Goal: Download file/media

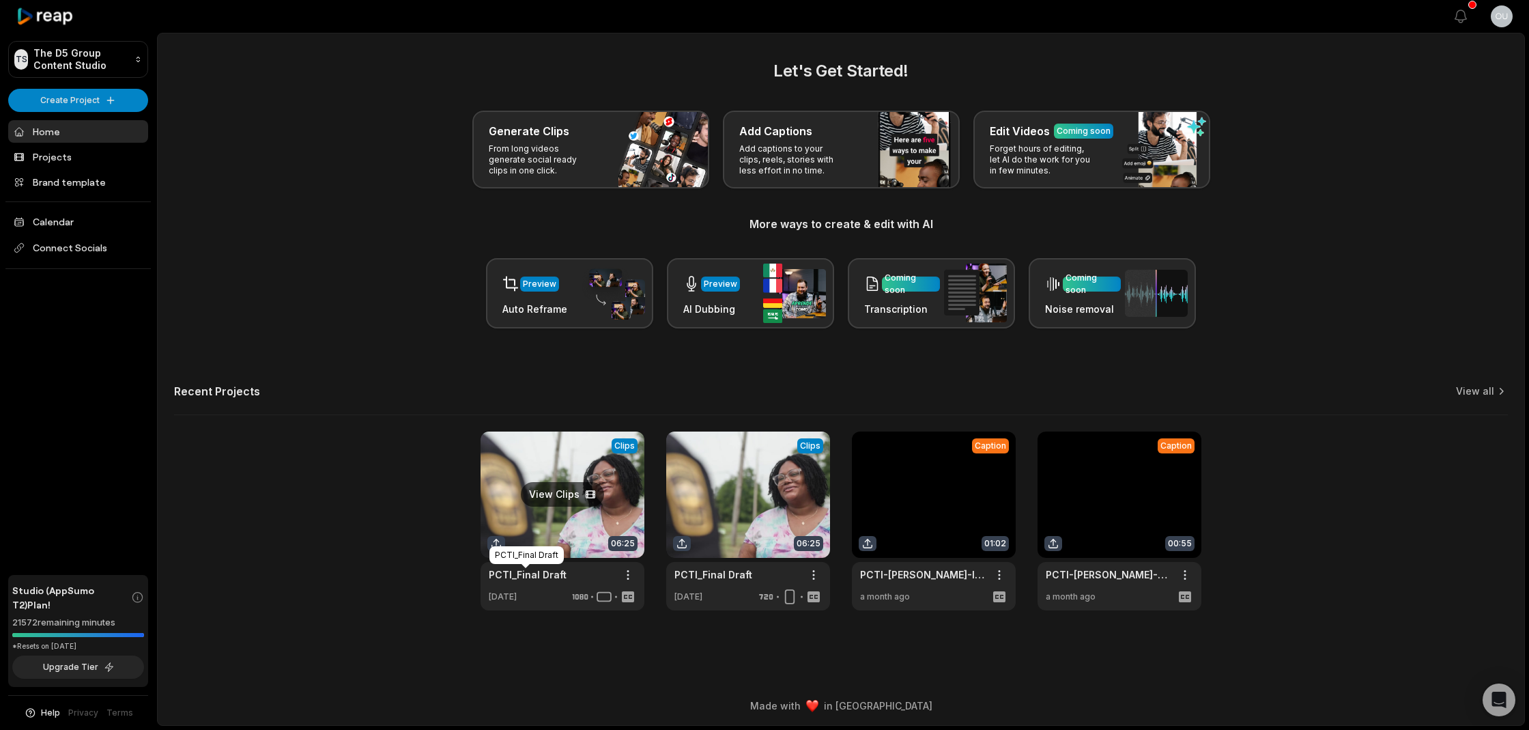
click at [544, 574] on link "PCTI_Final Draft" at bounding box center [528, 574] width 78 height 14
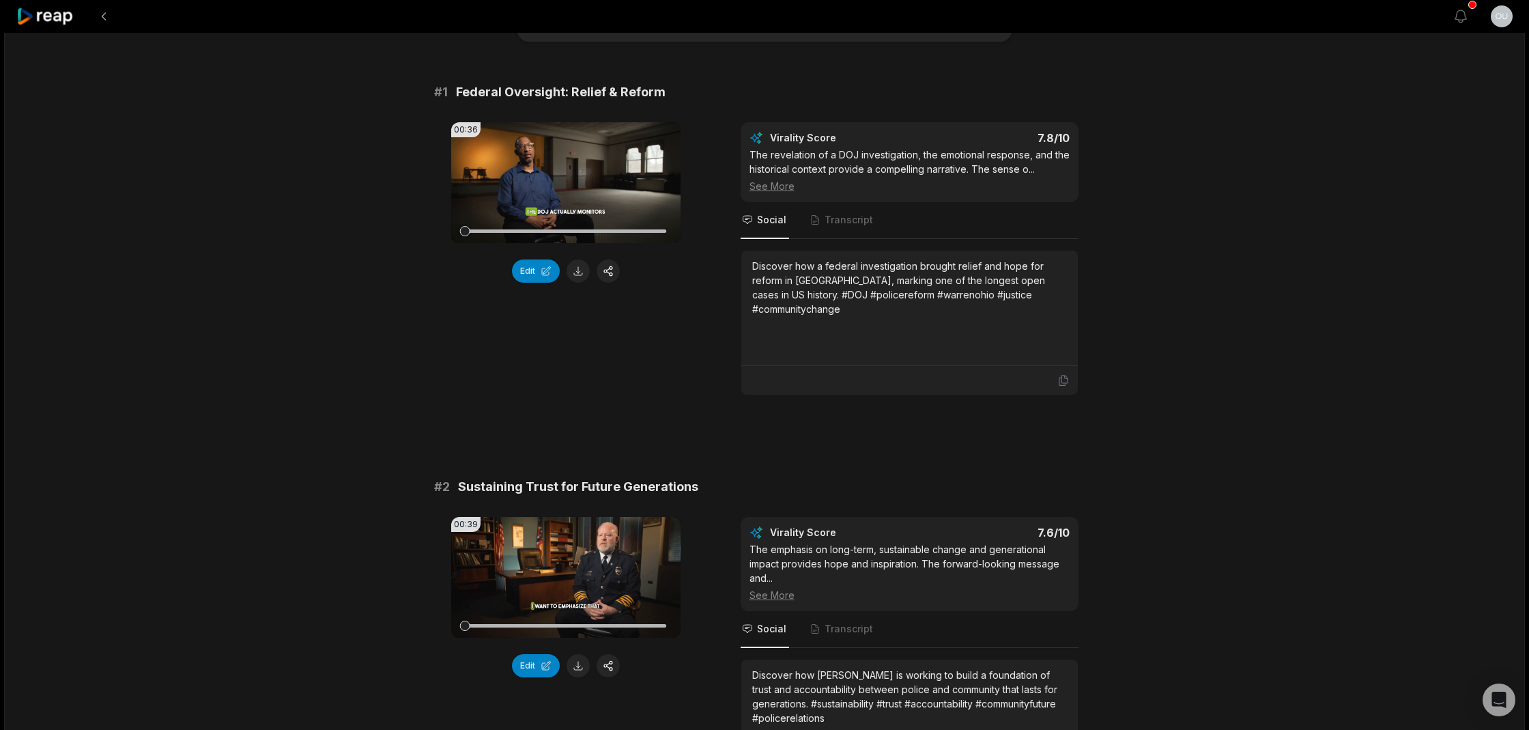
scroll to position [113, 0]
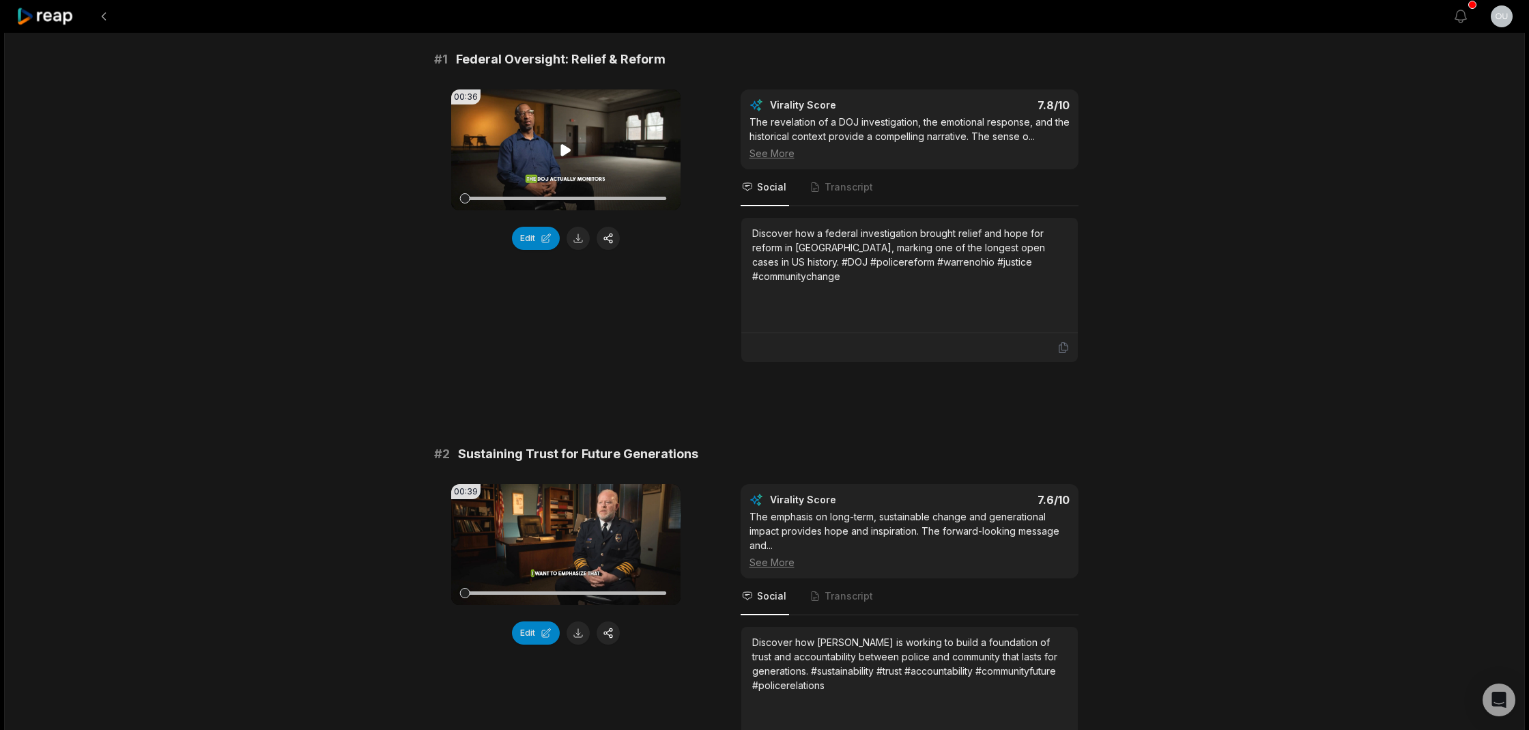
click at [566, 152] on icon at bounding box center [565, 150] width 10 height 12
click at [569, 154] on icon at bounding box center [565, 149] width 5 height 9
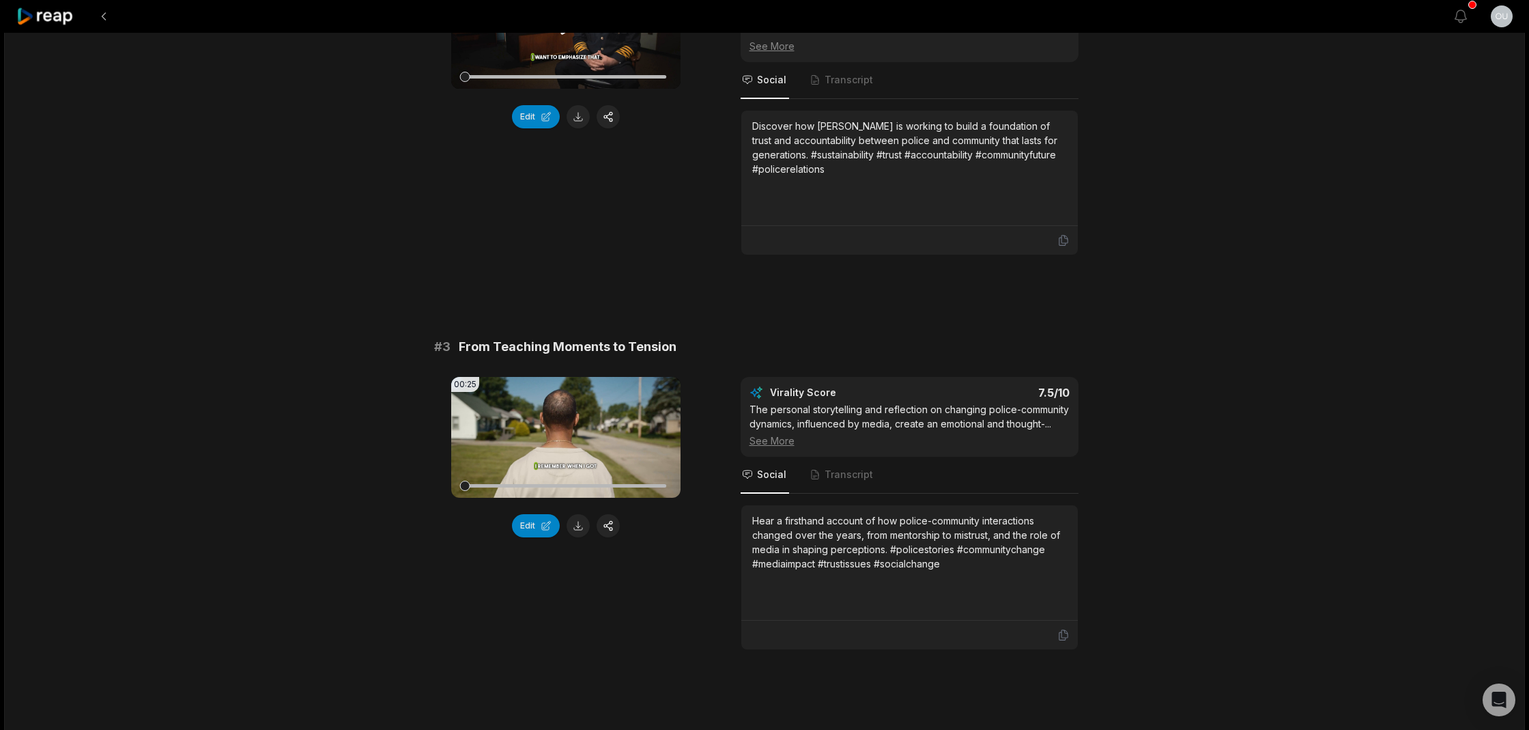
scroll to position [639, 0]
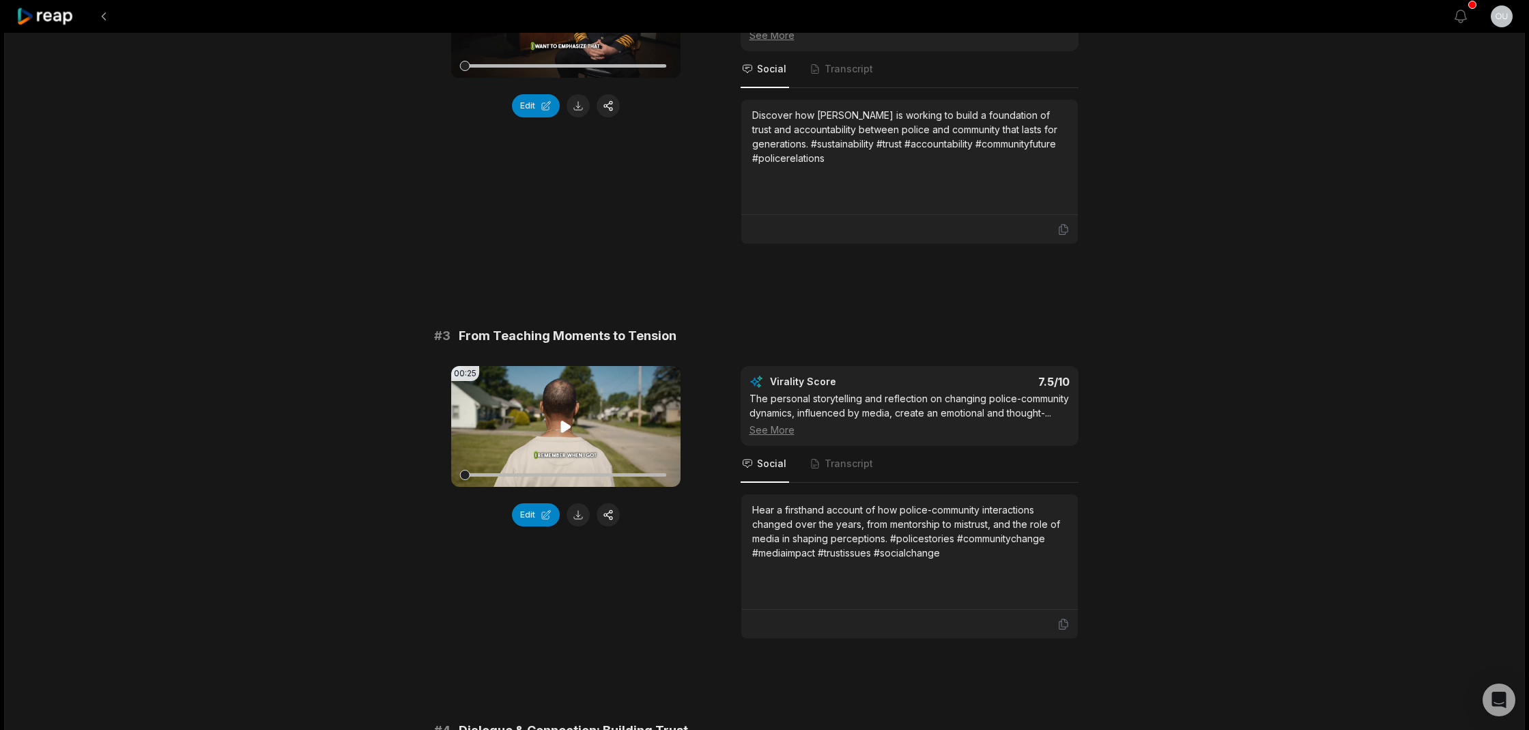
click at [606, 470] on div at bounding box center [566, 475] width 202 height 24
click at [564, 426] on icon at bounding box center [565, 426] width 10 height 12
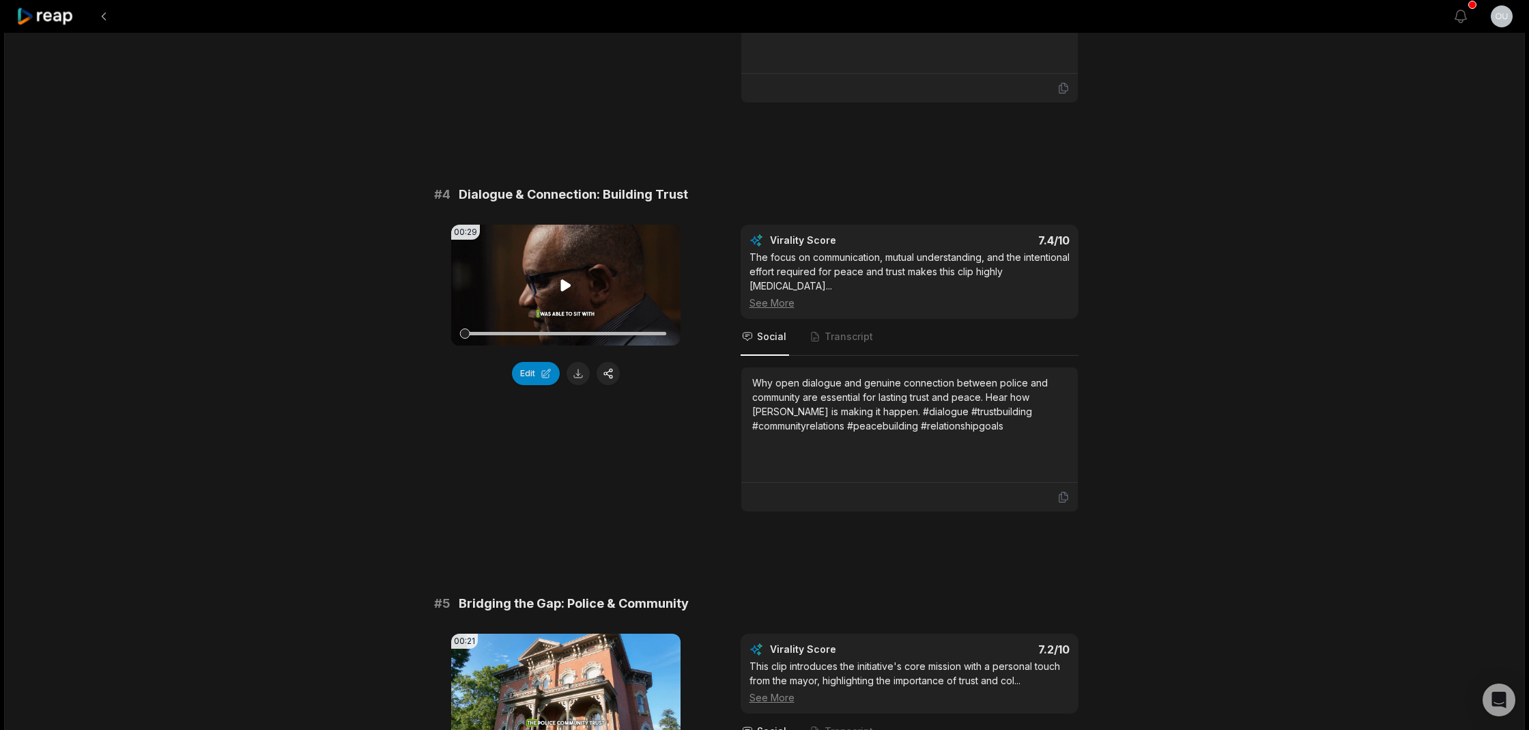
scroll to position [1173, 0]
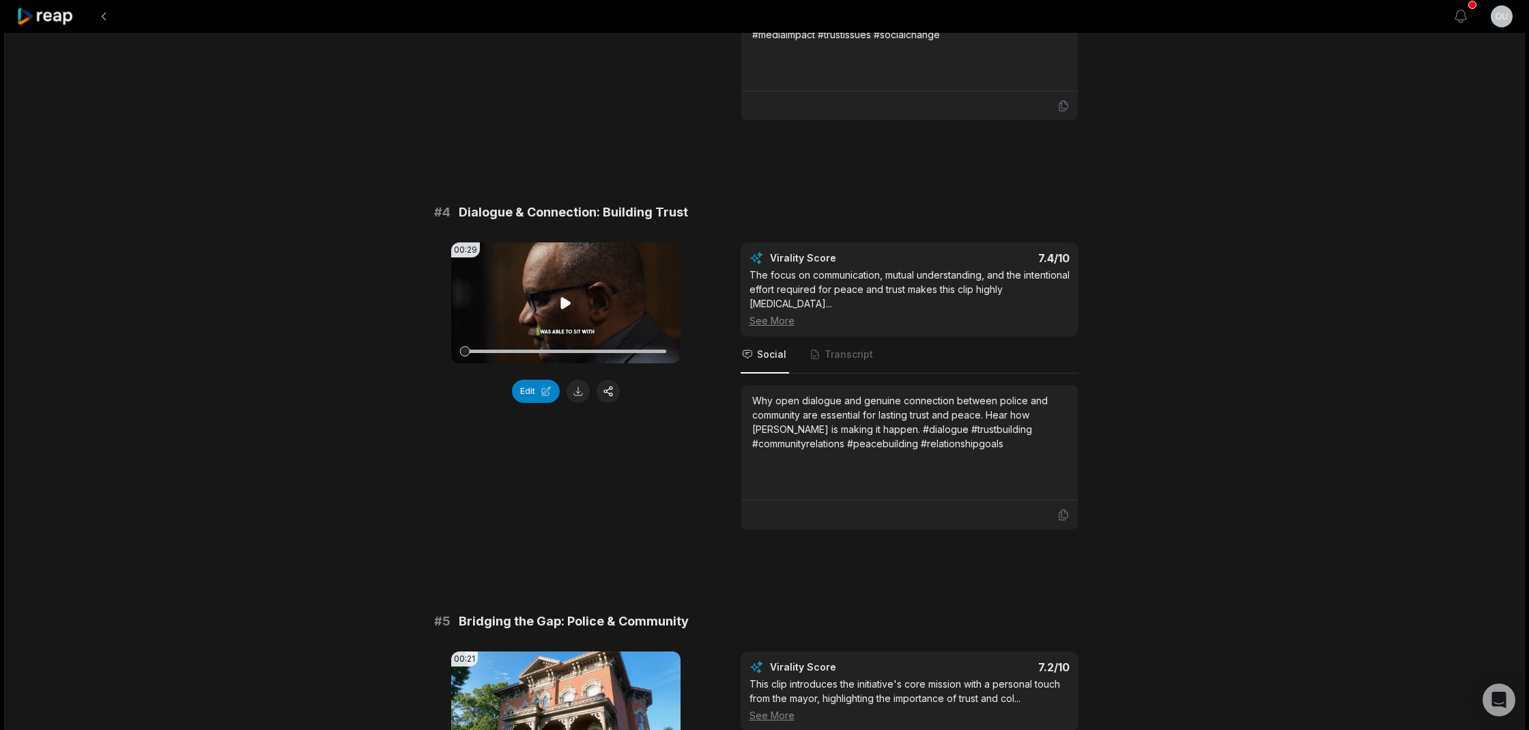
click at [564, 308] on icon at bounding box center [566, 303] width 16 height 16
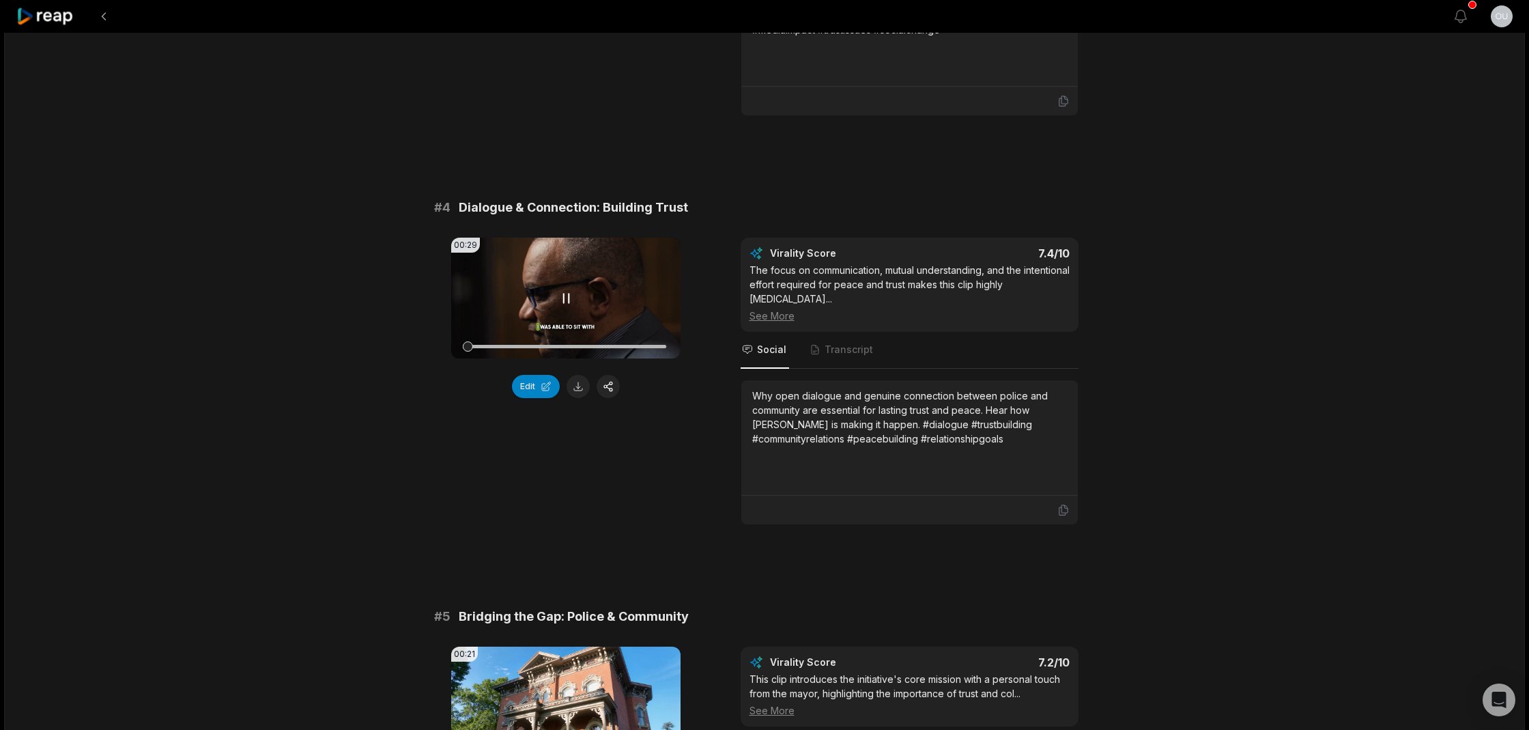
scroll to position [1162, 0]
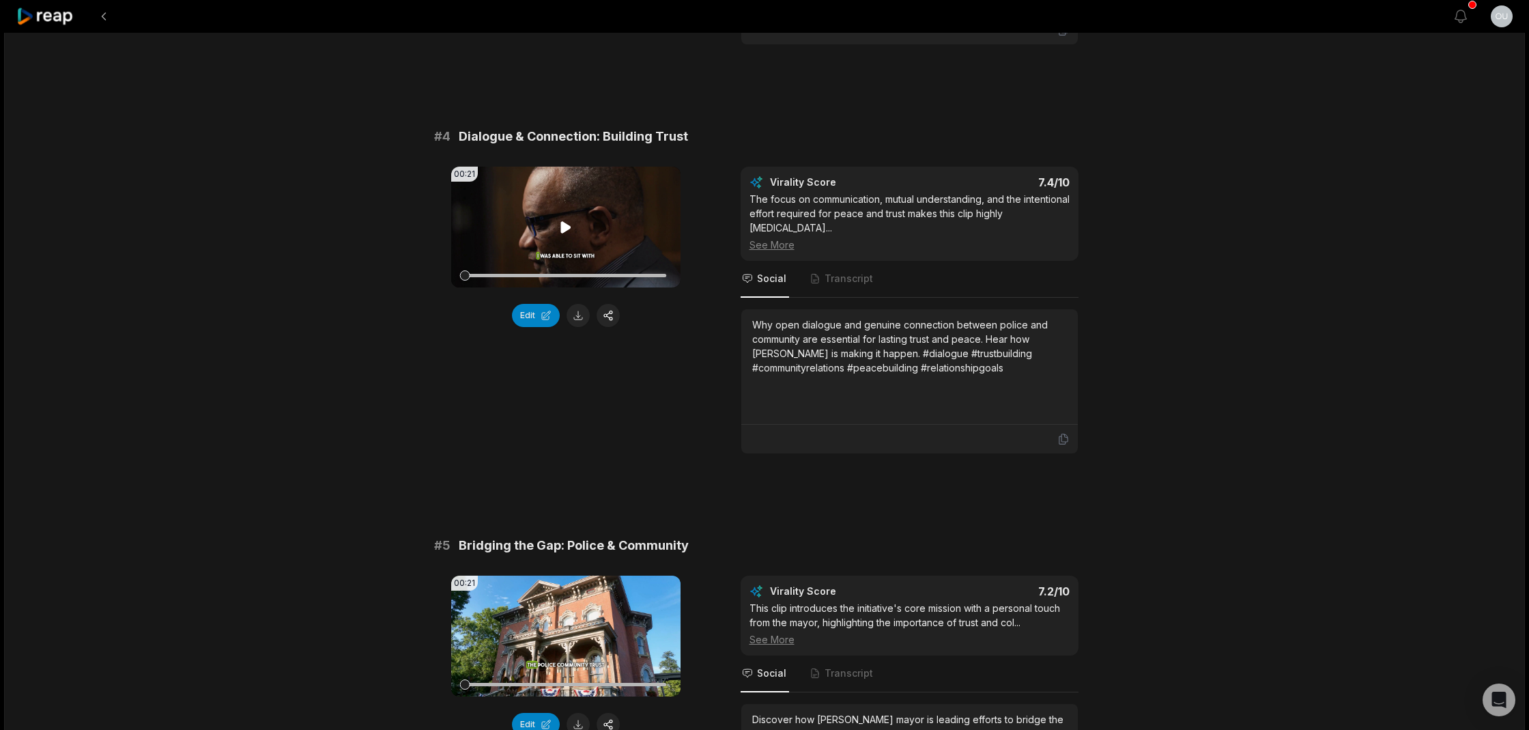
scroll to position [1235, 1]
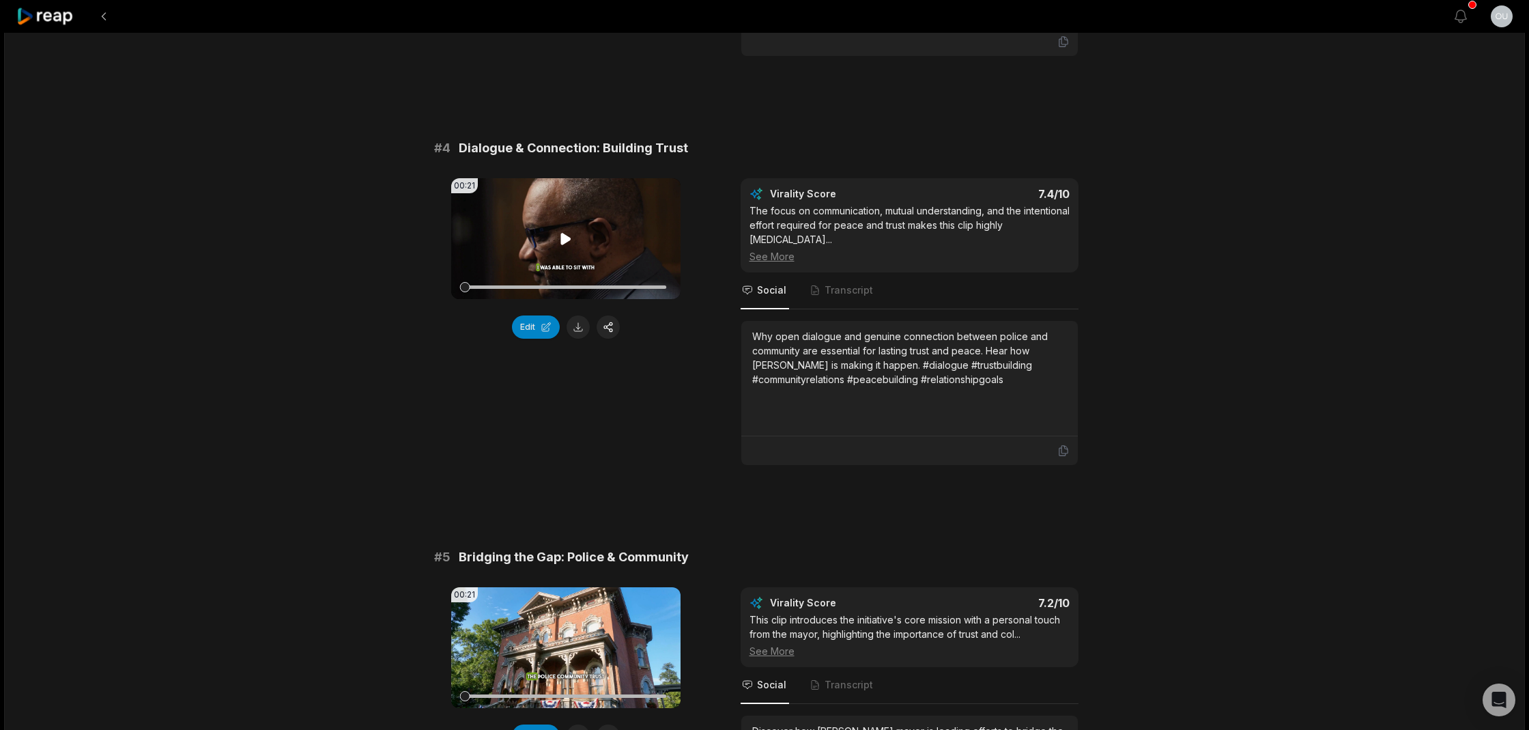
click at [562, 235] on icon at bounding box center [565, 239] width 10 height 12
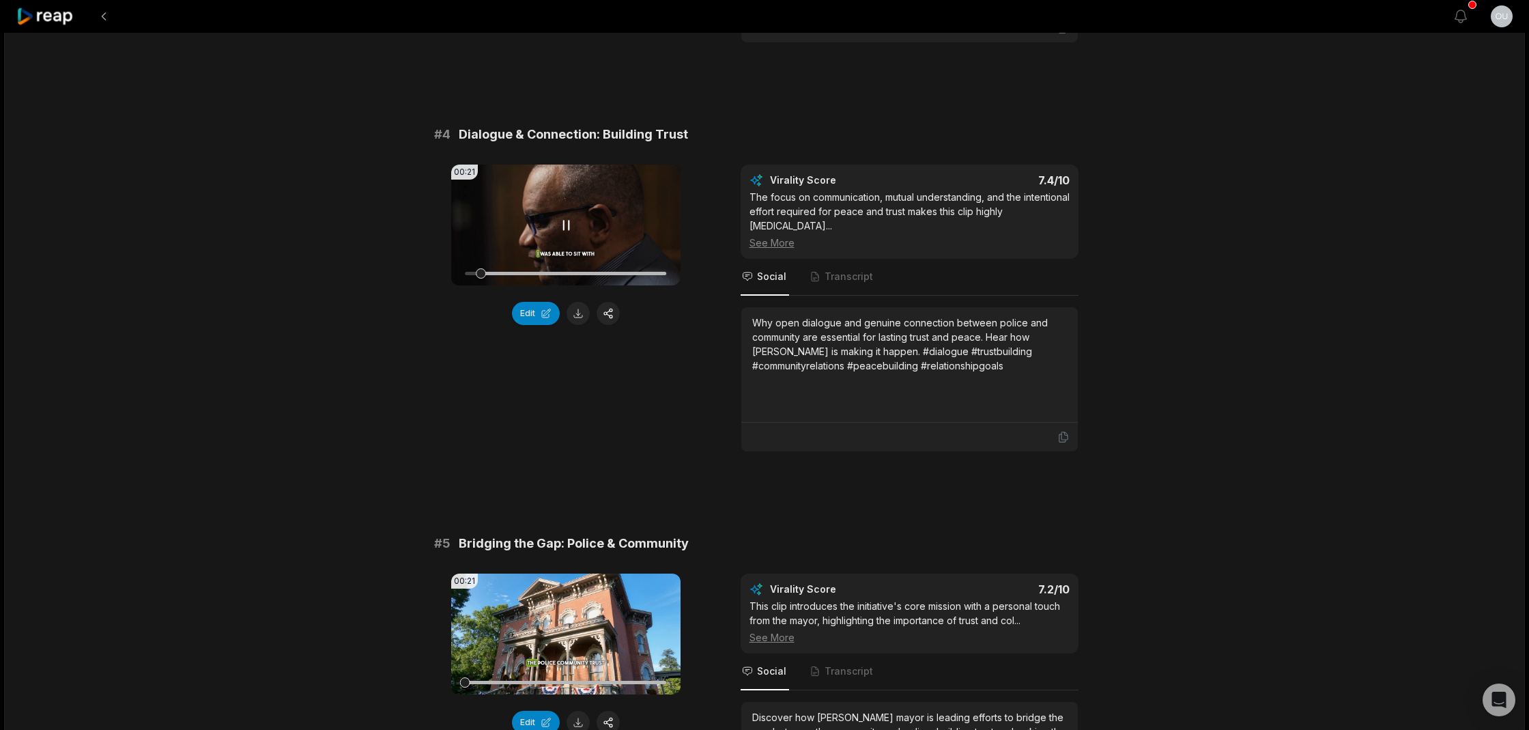
scroll to position [1235, 0]
click at [575, 318] on button at bounding box center [577, 313] width 23 height 23
click at [568, 228] on icon at bounding box center [565, 224] width 5 height 9
